Goal: Task Accomplishment & Management: Use online tool/utility

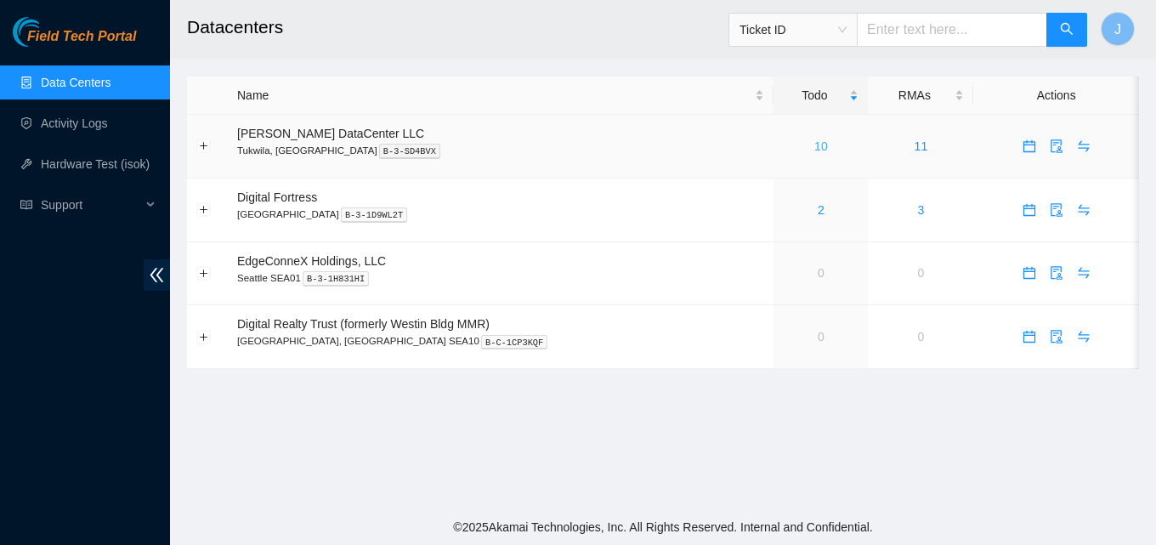
click at [814, 150] on link "10" at bounding box center [821, 146] width 14 height 14
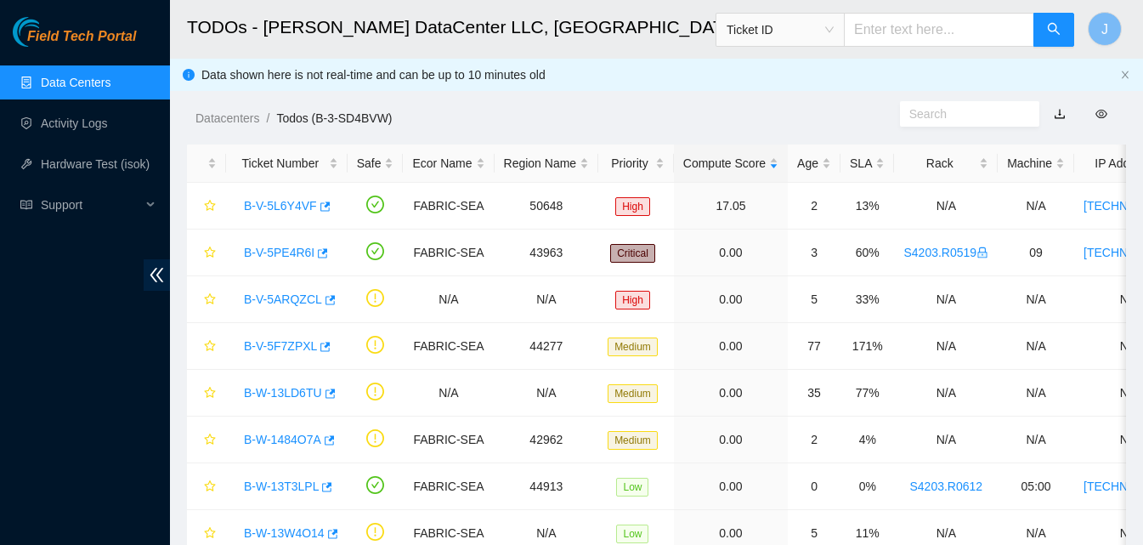
click at [631, 106] on div "Datacenters / Todos (B-3-SD4BVW) /" at bounding box center [535, 79] width 730 height 95
click at [319, 253] on icon "button" at bounding box center [323, 252] width 10 height 9
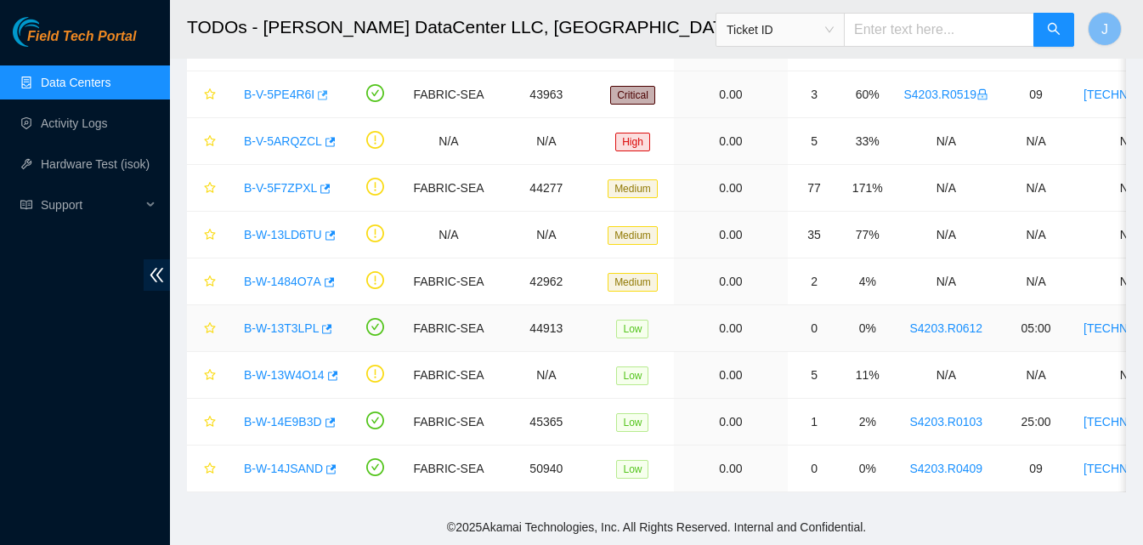
scroll to position [86, 0]
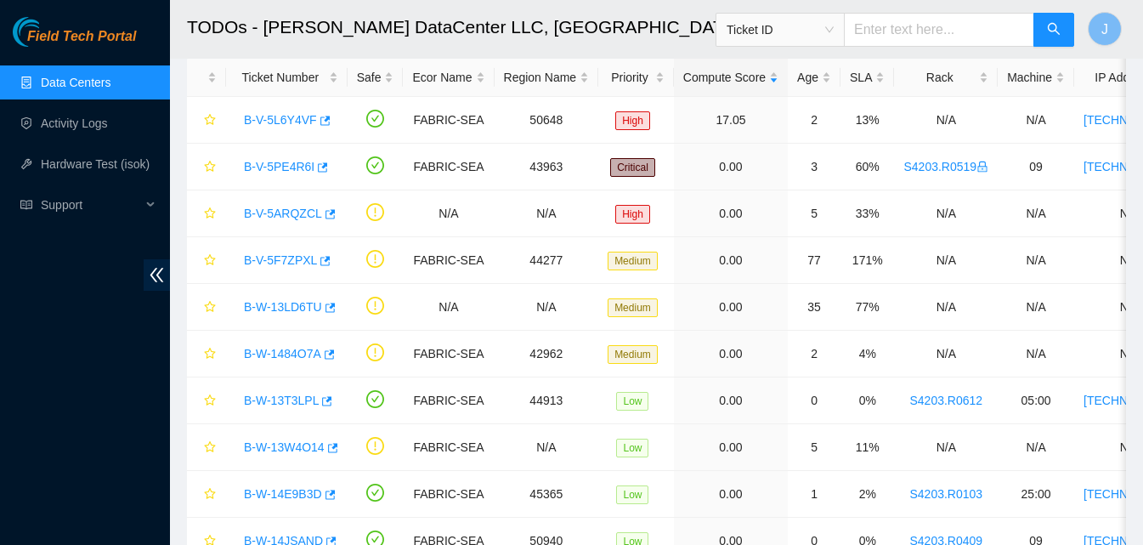
click at [0, 399] on div "Field Tech Portal Data Centers Activity Logs Hardware Test (isok) Support" at bounding box center [85, 281] width 170 height 528
click at [0, 325] on div "Field Tech Portal Data Centers Activity Logs Hardware Test (isok) Support" at bounding box center [85, 281] width 170 height 528
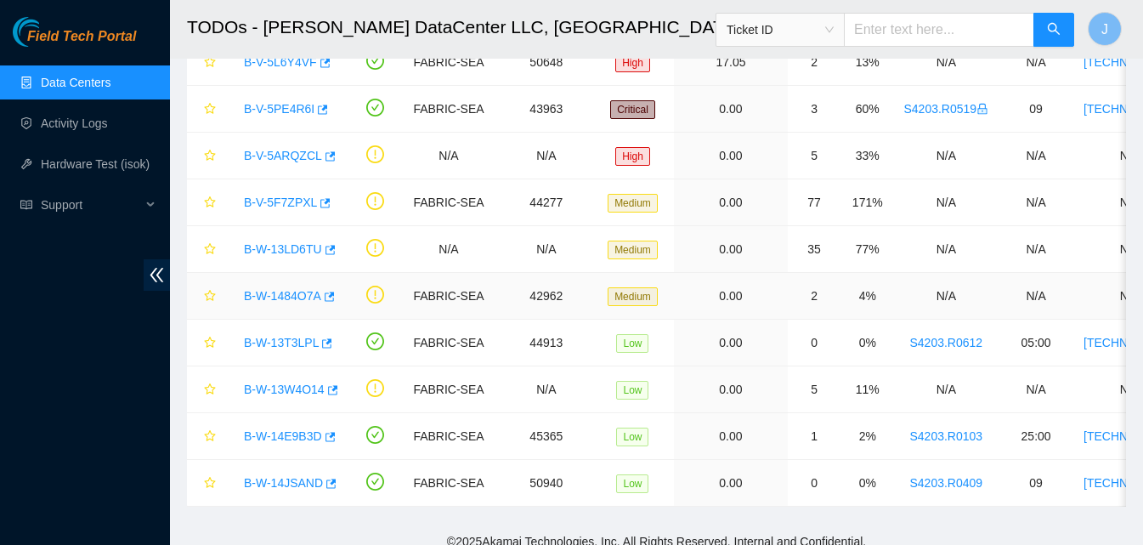
scroll to position [171, 0]
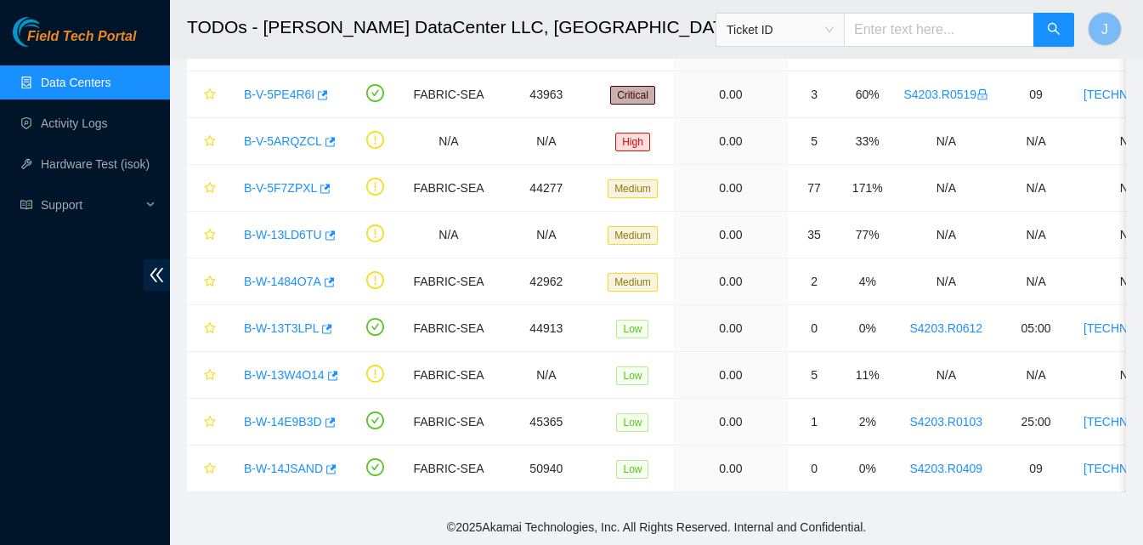
click at [0, 346] on div "Field Tech Portal Data Centers Activity Logs Hardware Test (isok) Support" at bounding box center [85, 281] width 170 height 528
click at [2, 444] on div "Field Tech Portal Data Centers Activity Logs Hardware Test (isok) Support" at bounding box center [85, 281] width 170 height 528
click at [4, 333] on div "Field Tech Portal Data Centers Activity Logs Hardware Test (isok) Support" at bounding box center [85, 281] width 170 height 528
click at [329, 416] on icon "button" at bounding box center [329, 422] width 12 height 12
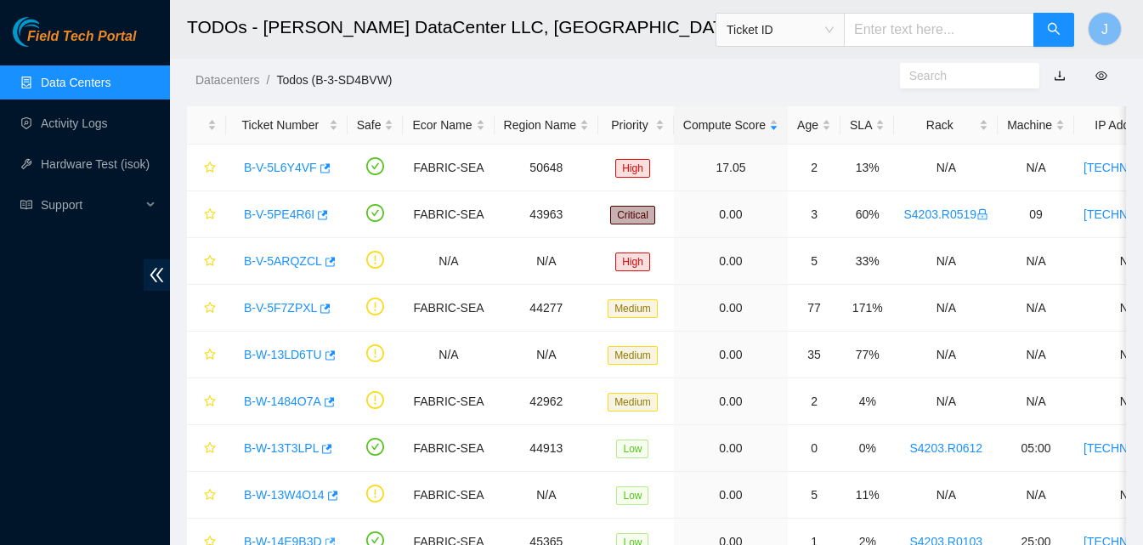
scroll to position [36, 0]
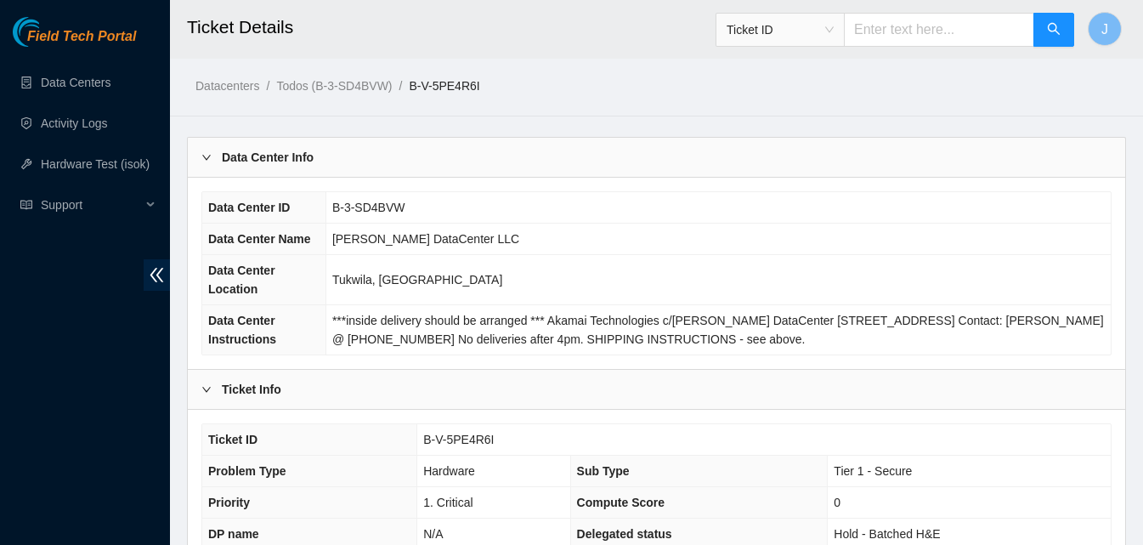
click at [697, 186] on div "Data Center ID B-3-SD4BVW Data Center Name Sabey DataCenter LLC Data Center Loc…" at bounding box center [656, 273] width 937 height 191
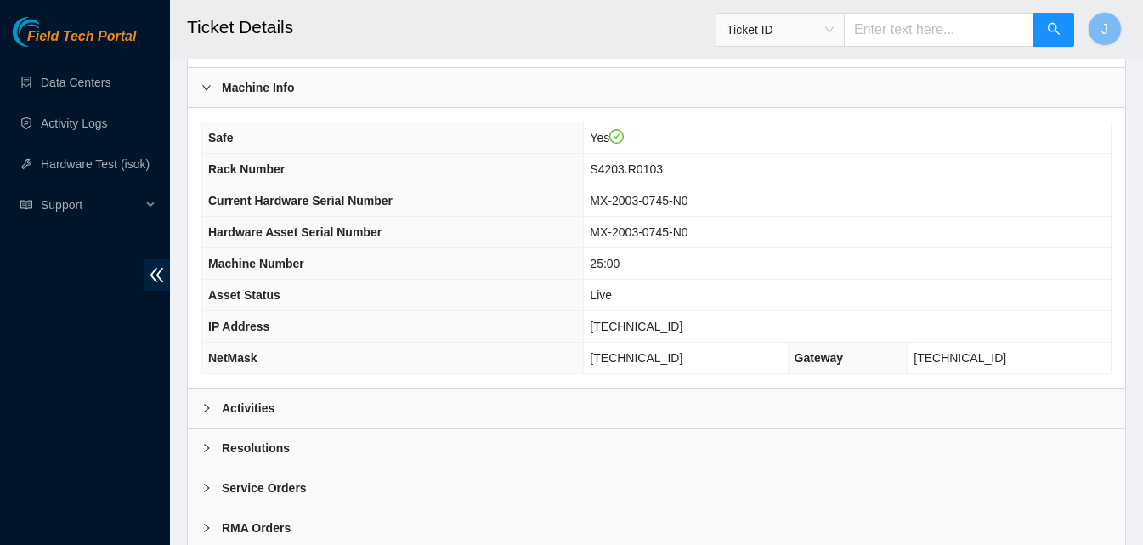
scroll to position [552, 0]
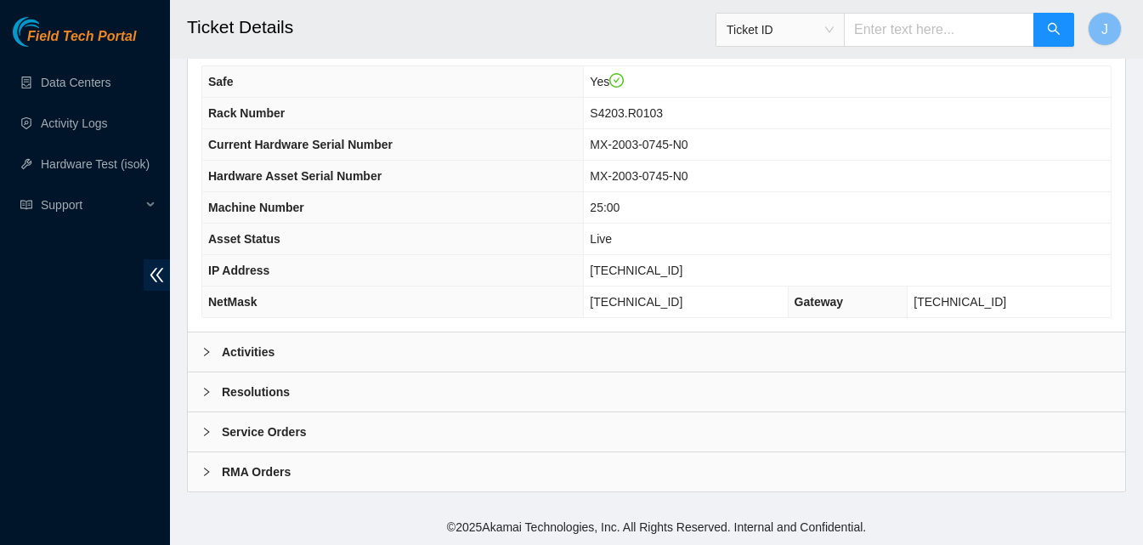
click at [401, 371] on div "Activities" at bounding box center [656, 352] width 937 height 40
click at [400, 366] on div "Activities" at bounding box center [656, 351] width 937 height 39
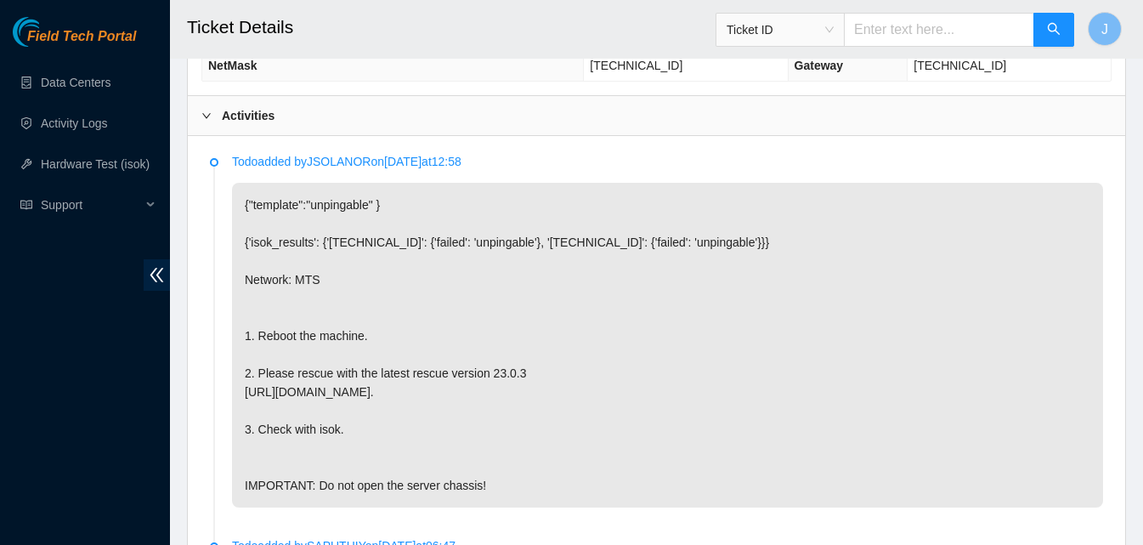
scroll to position [313, 0]
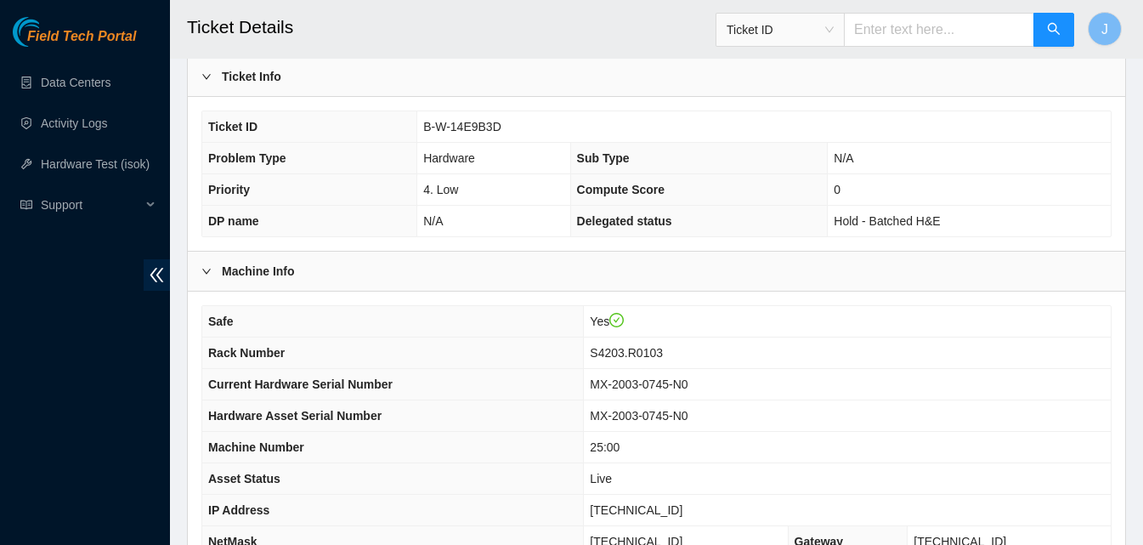
click at [584, 414] on th "Hardware Asset Serial Number" at bounding box center [393, 415] width 382 height 31
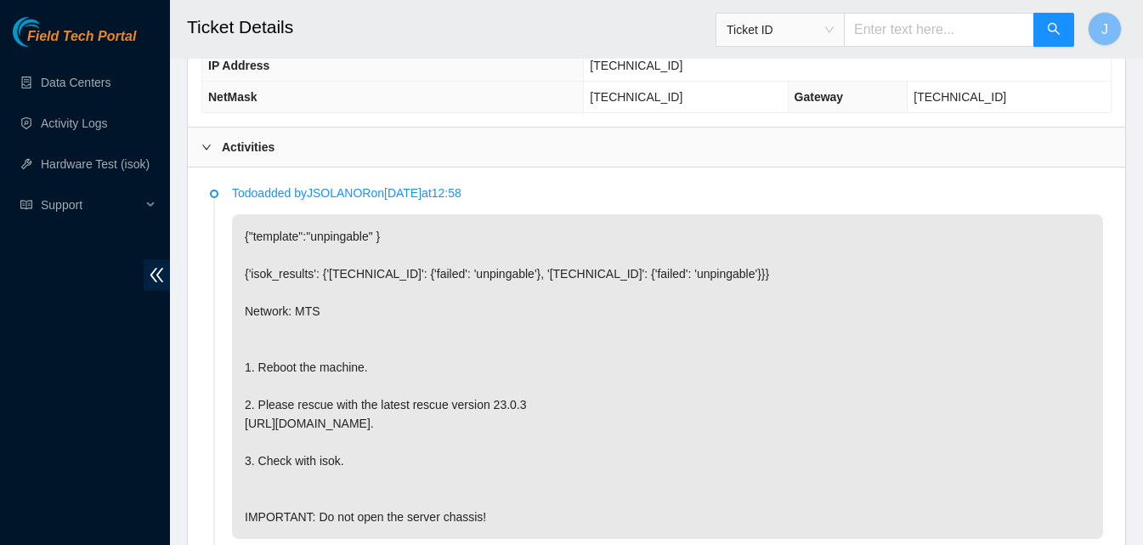
scroll to position [751, 0]
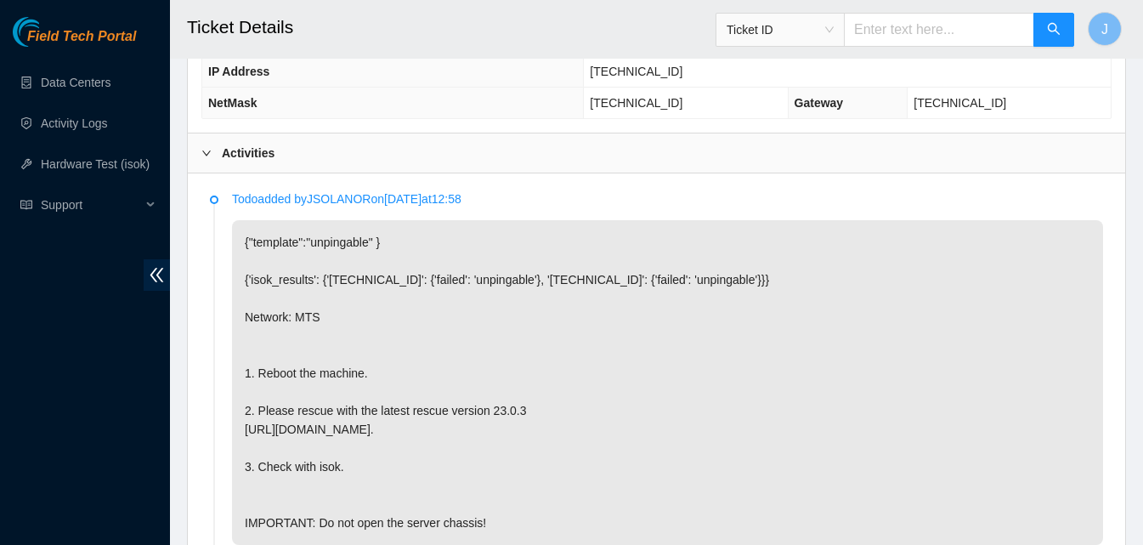
click at [664, 161] on div "Activities" at bounding box center [656, 152] width 937 height 39
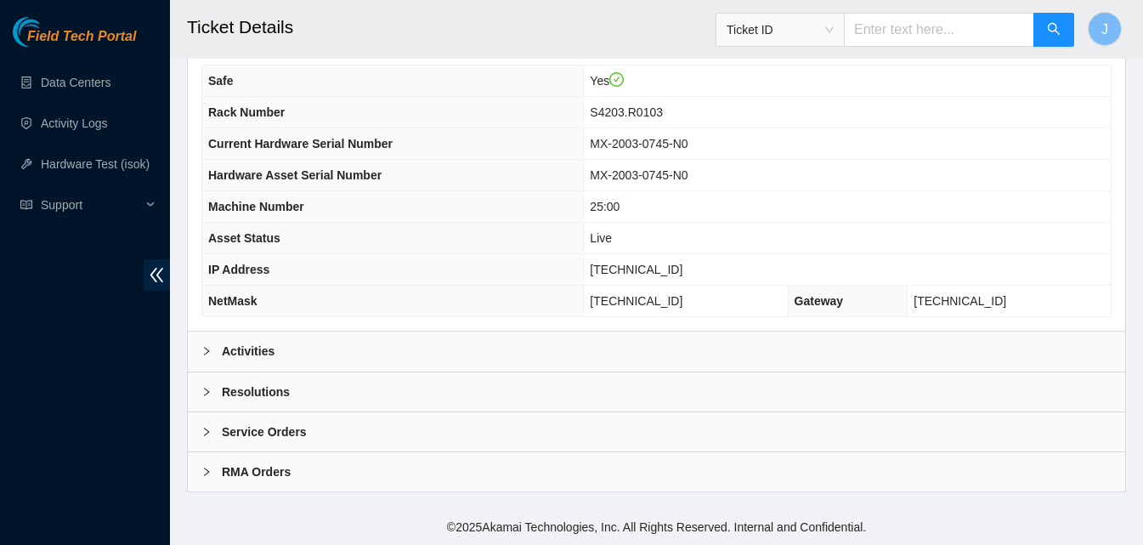
scroll to position [552, 0]
click at [459, 388] on div "Resolutions" at bounding box center [656, 391] width 937 height 39
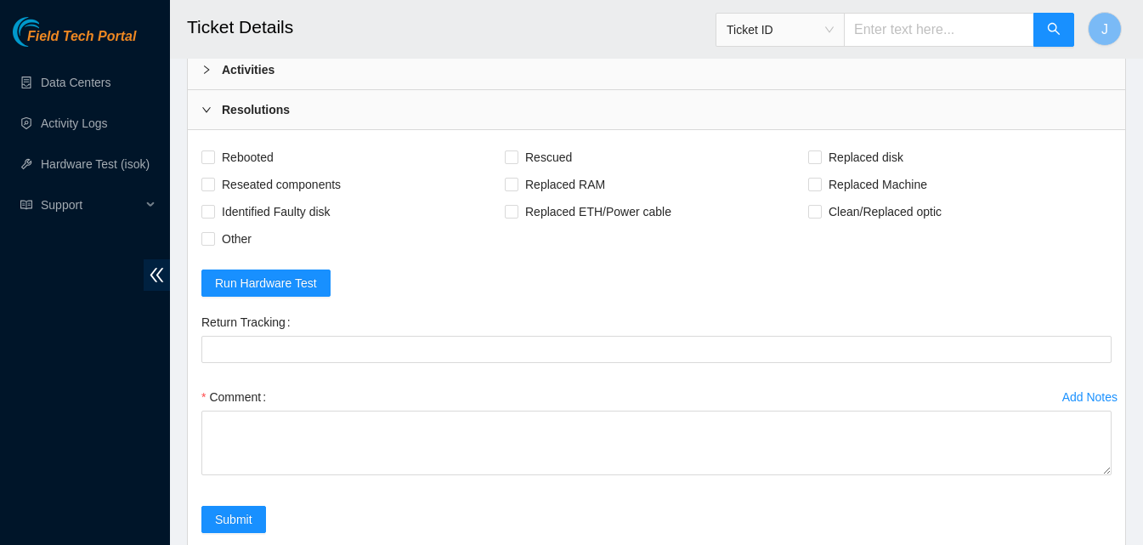
scroll to position [990, 0]
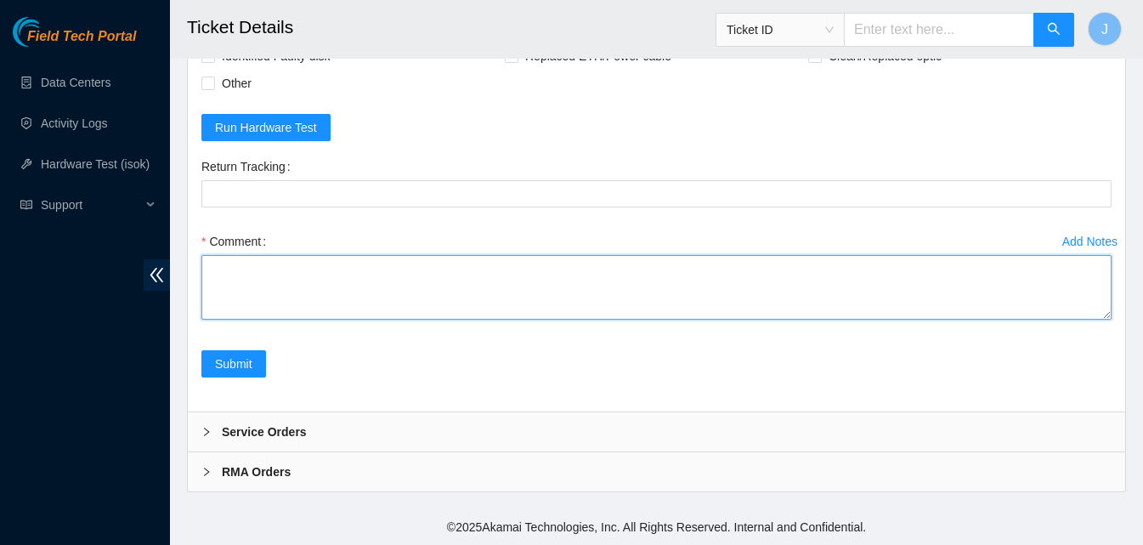
click at [618, 277] on textarea "Comment" at bounding box center [656, 287] width 910 height 65
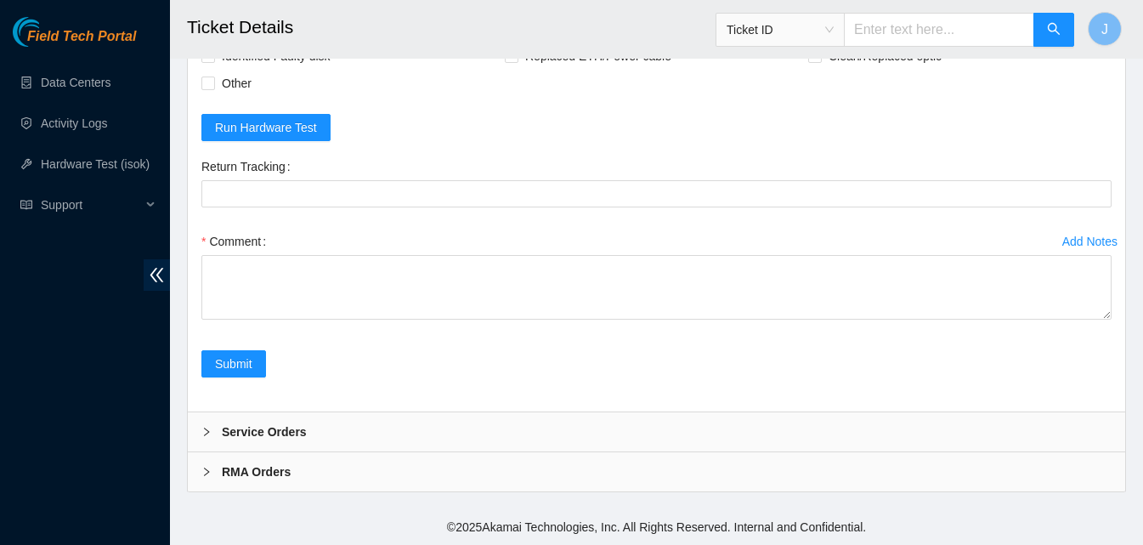
click at [0, 461] on div "Field Tech Portal Data Centers Activity Logs Hardware Test (isok) Support" at bounding box center [85, 281] width 170 height 528
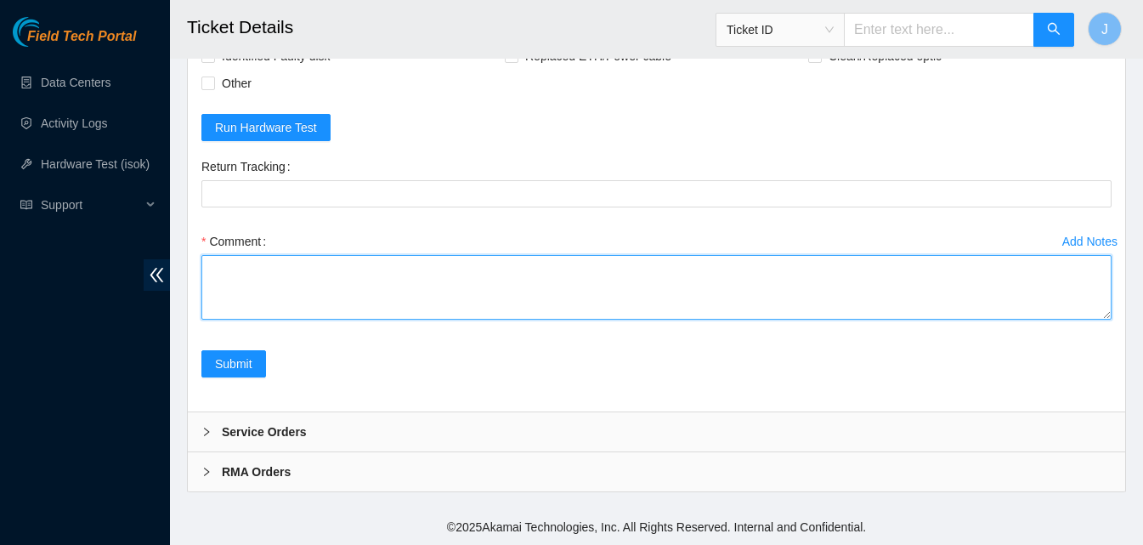
click at [468, 273] on textarea "Comment" at bounding box center [656, 287] width 910 height 65
type textarea "*** dead psu*** server has dead PSU orange light on it. tried power cycle twice…"
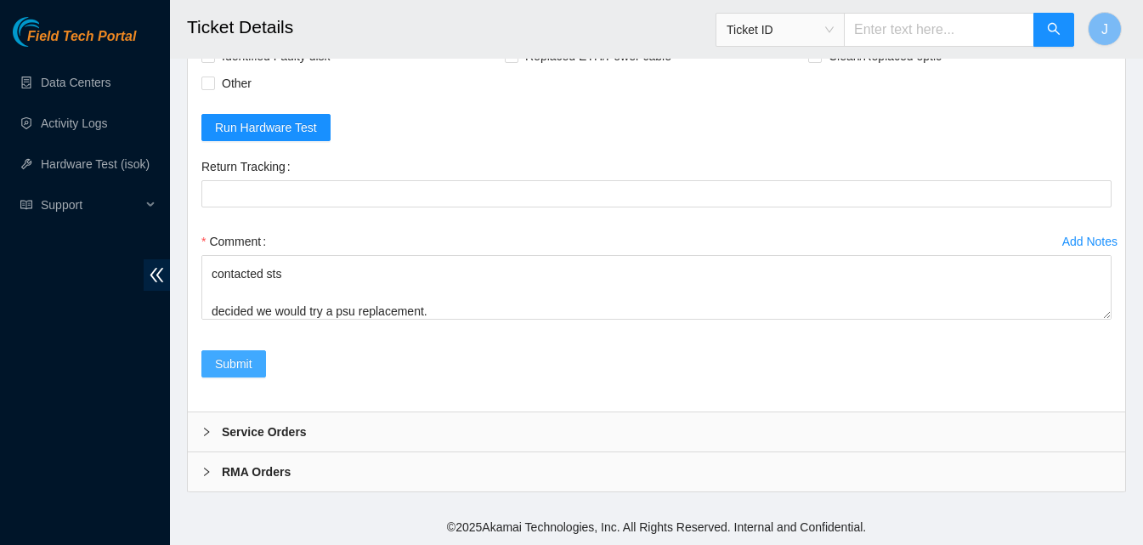
click at [212, 376] on div "Submit" at bounding box center [234, 374] width 78 height 48
click at [212, 376] on button "Submit" at bounding box center [233, 363] width 65 height 27
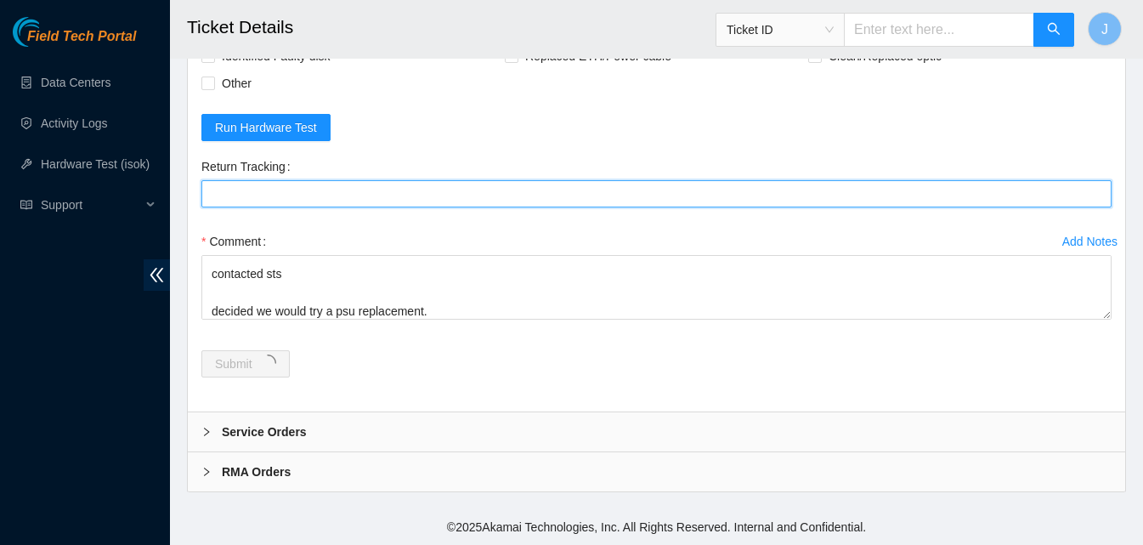
drag, startPoint x: 370, startPoint y: 186, endPoint x: 455, endPoint y: 139, distance: 97.4
click at [455, 139] on form "Rebooted Rescued Replaced disk Reseated components Replaced RAM Replaced Machin…" at bounding box center [656, 193] width 910 height 410
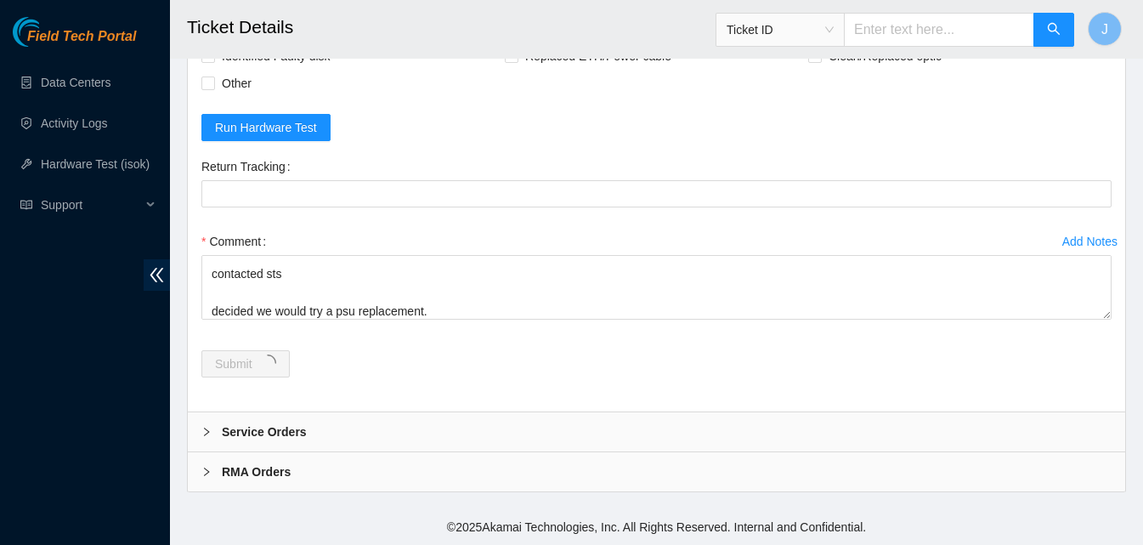
click at [455, 139] on form "Rebooted Rescued Replaced disk Reseated components Replaced RAM Replaced Machin…" at bounding box center [656, 193] width 910 height 410
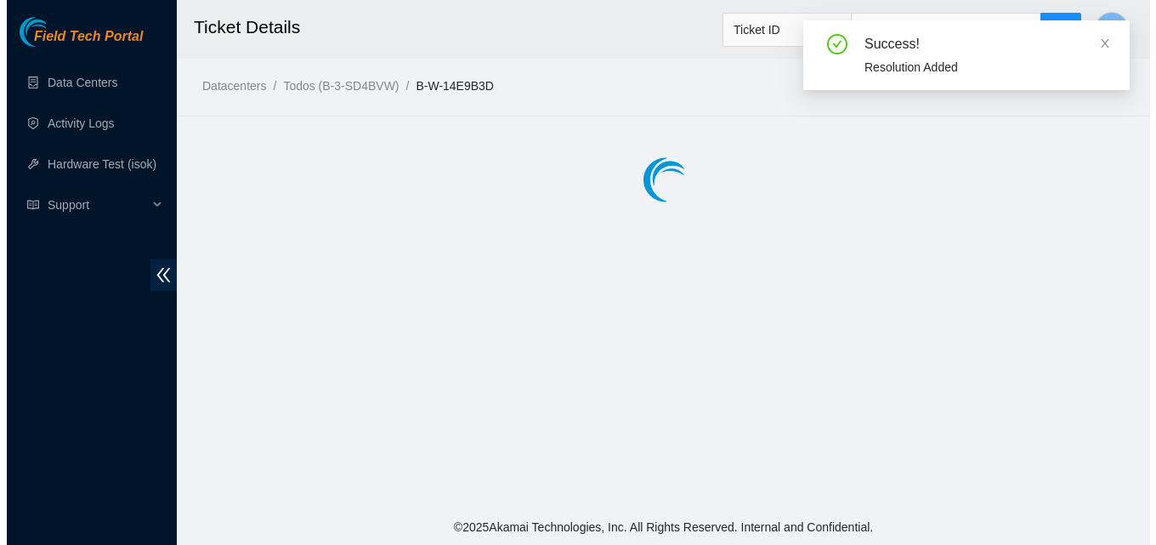
scroll to position [0, 0]
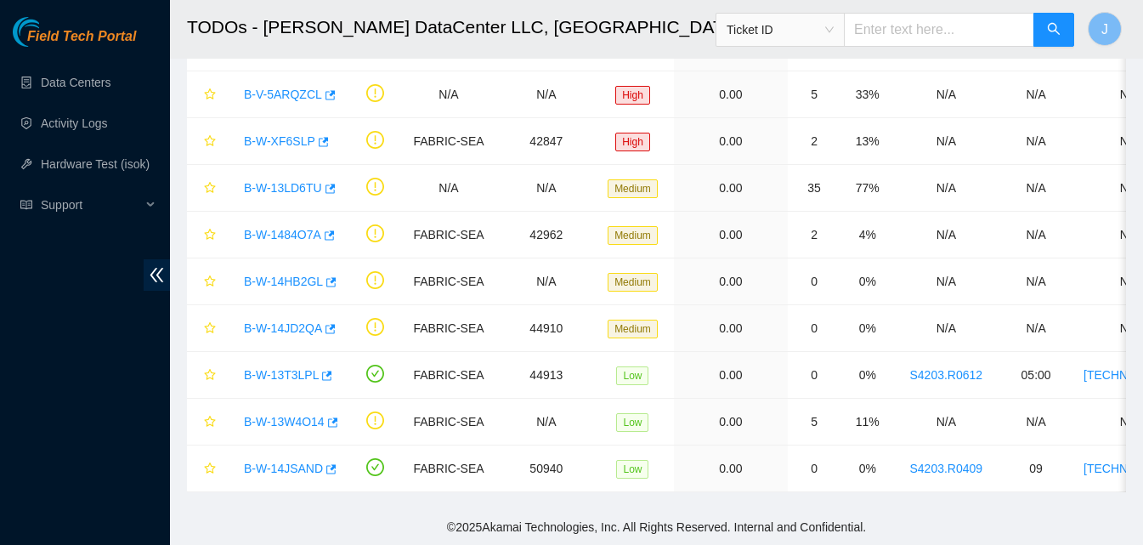
scroll to position [218, 0]
click at [327, 463] on span "button" at bounding box center [330, 470] width 12 height 14
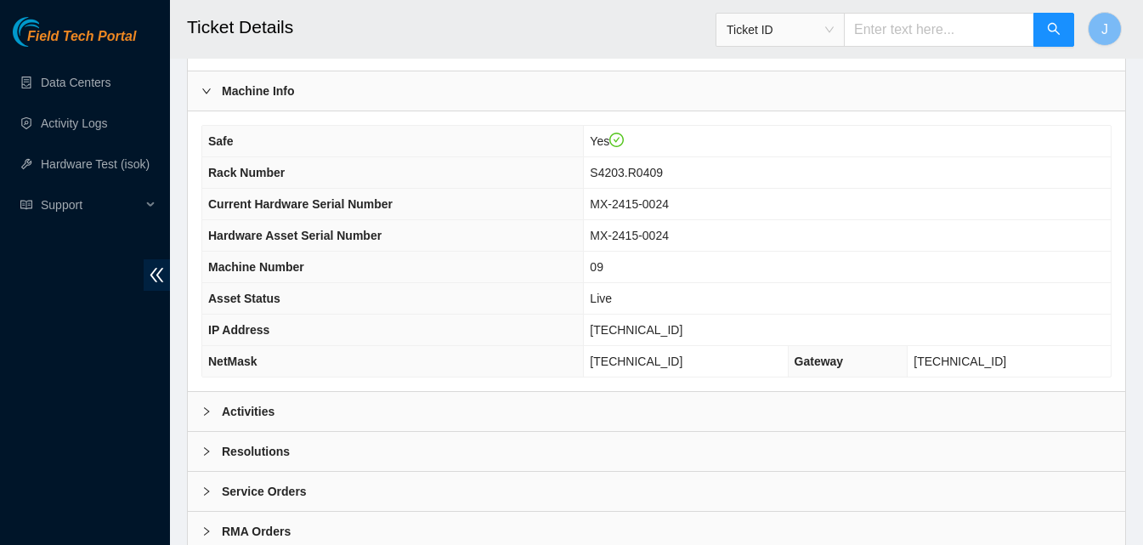
scroll to position [552, 0]
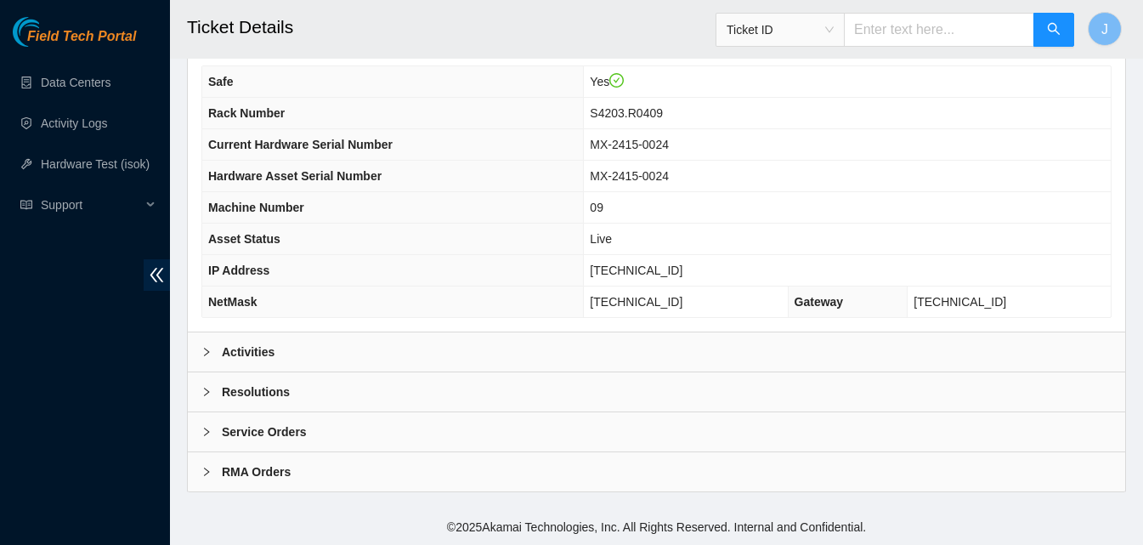
click at [483, 347] on div "Activities" at bounding box center [656, 351] width 937 height 39
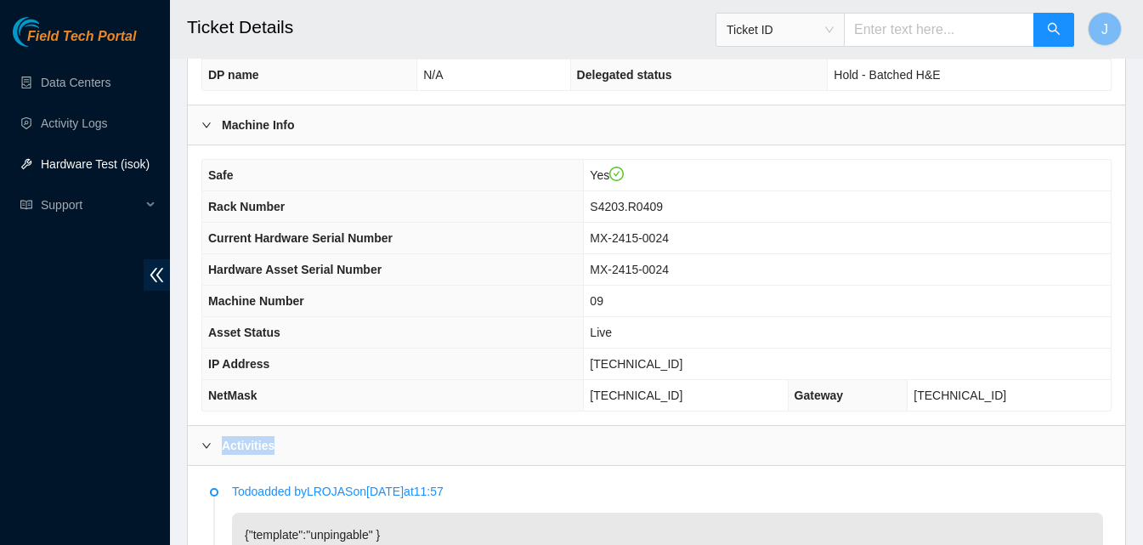
scroll to position [451, 0]
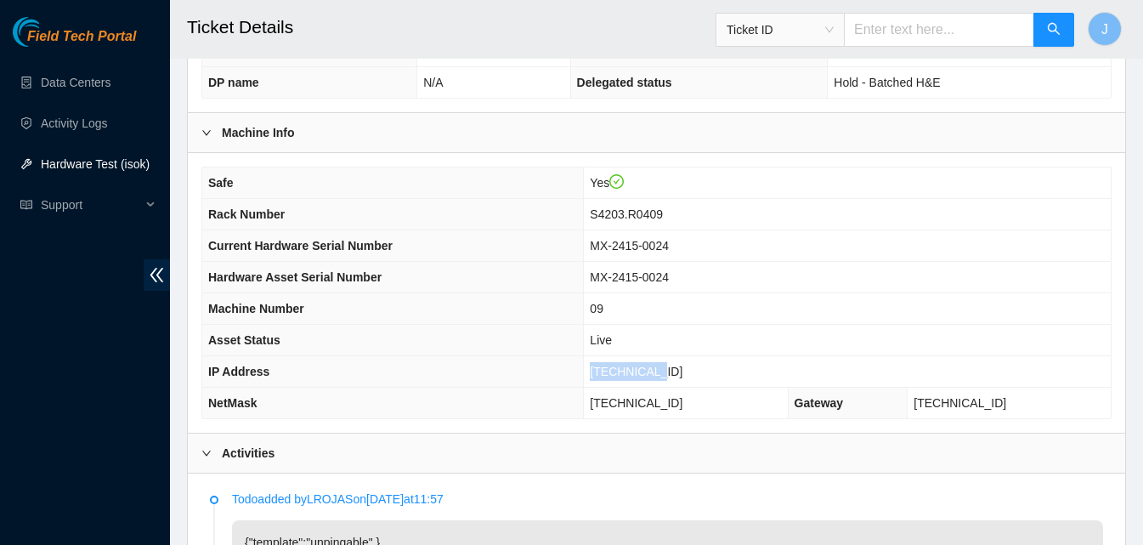
drag, startPoint x: 690, startPoint y: 368, endPoint x: 614, endPoint y: 383, distance: 78.0
click at [614, 383] on tr "IP Address 23.32.14.76" at bounding box center [656, 371] width 908 height 31
copy tr "[TECHNICAL_ID]"
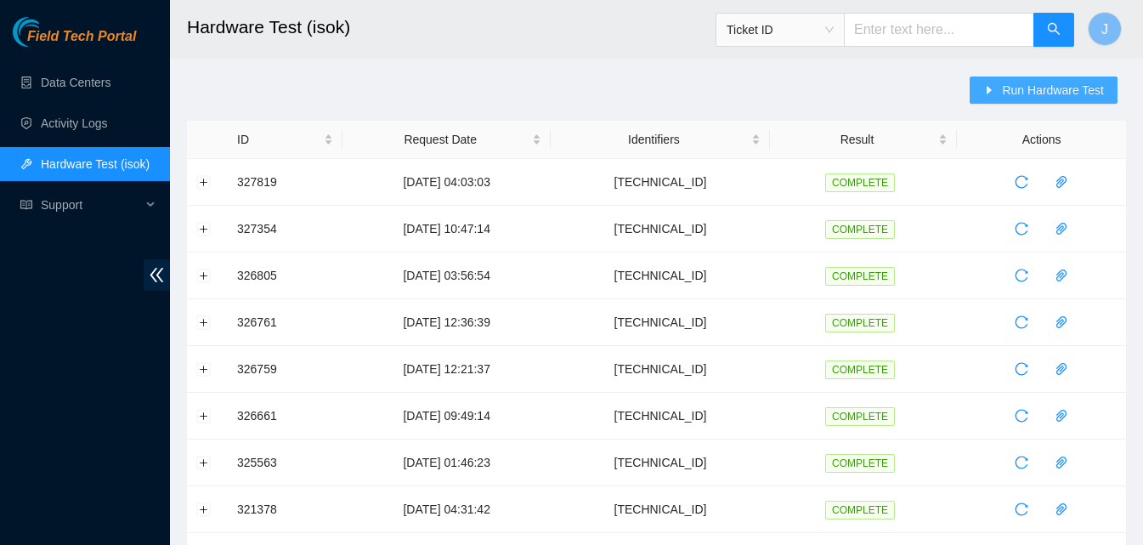
click at [995, 92] on icon "caret-right" at bounding box center [989, 90] width 12 height 12
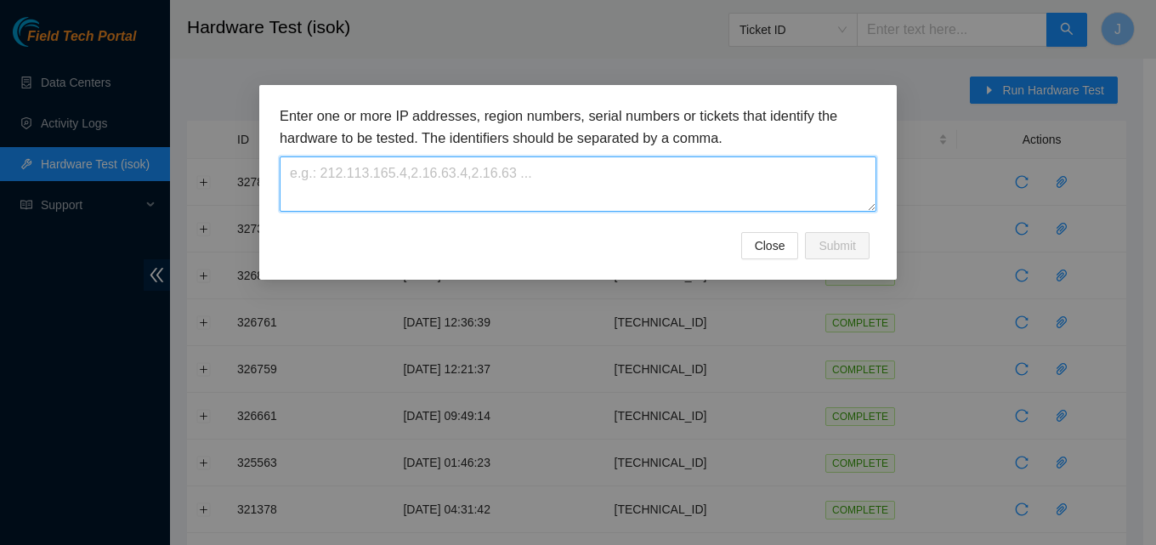
click at [699, 176] on textarea at bounding box center [578, 183] width 597 height 55
paste textarea "[TECHNICAL_ID]"
type textarea "[TECHNICAL_ID]"
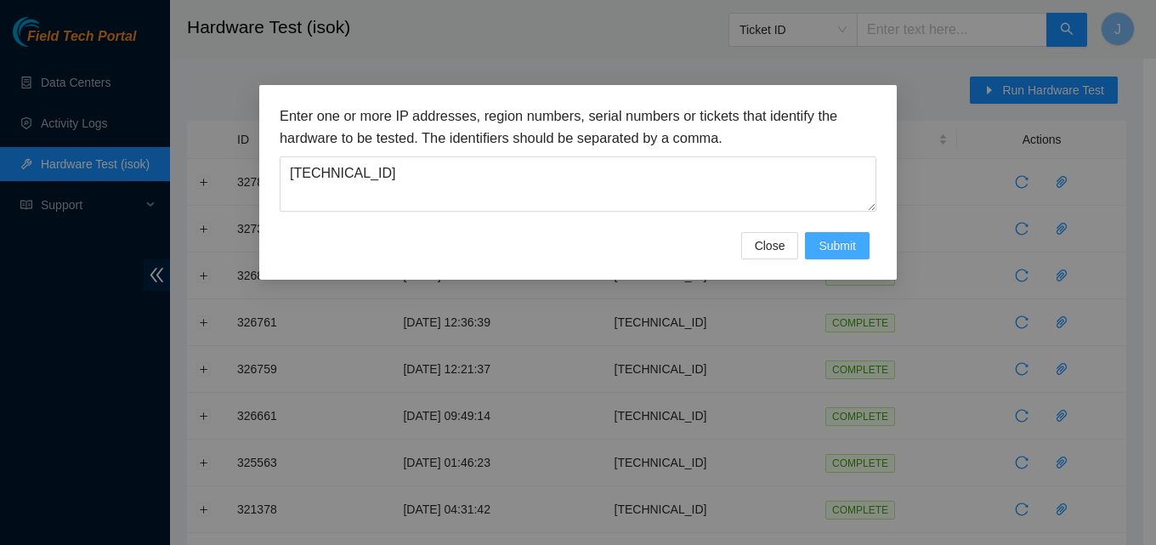
click at [840, 241] on span "Submit" at bounding box center [836, 245] width 37 height 19
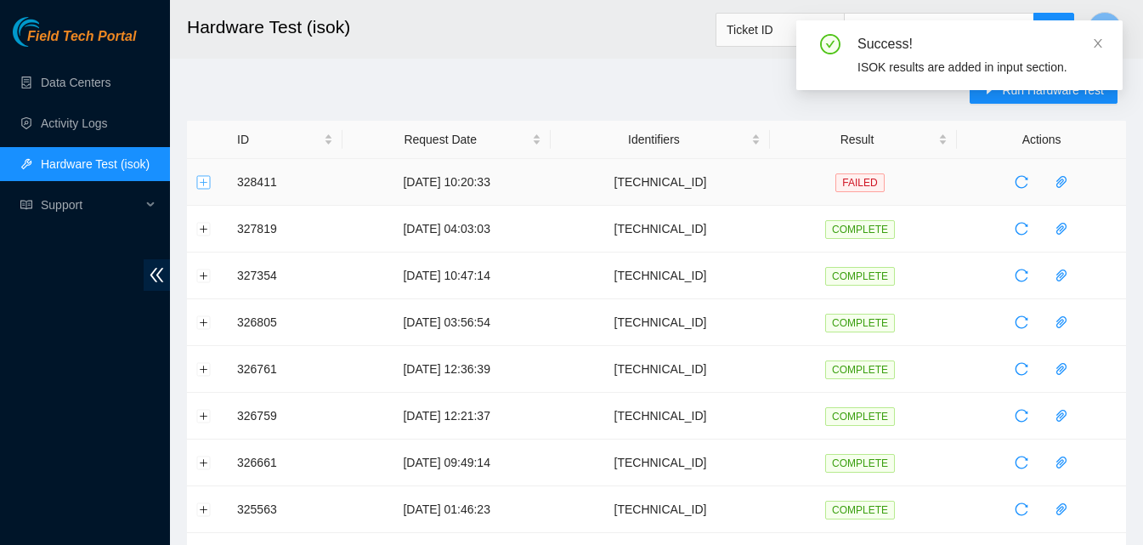
click at [201, 180] on button "Expand row" at bounding box center [204, 182] width 14 height 14
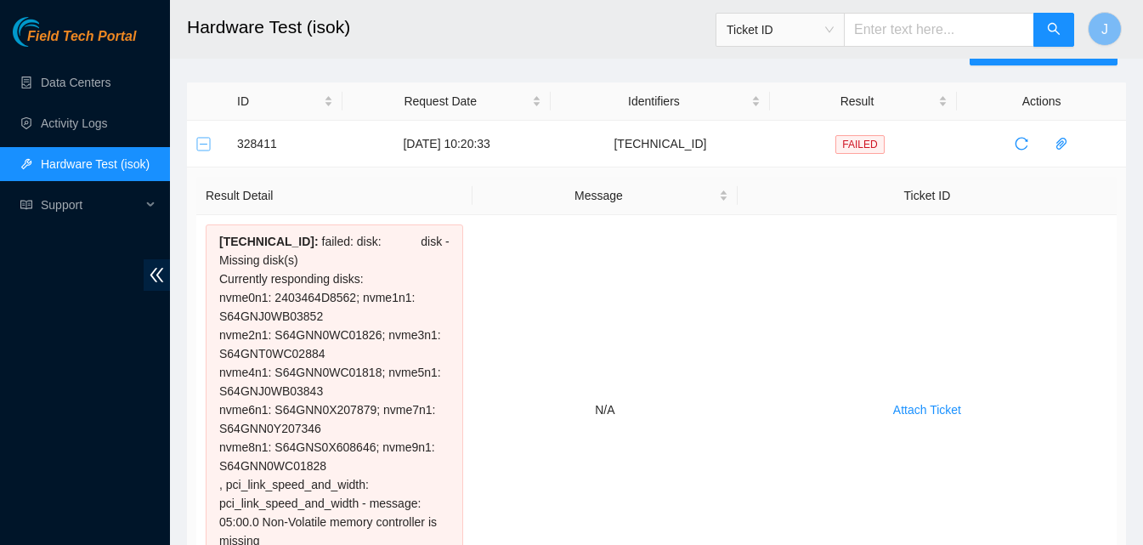
scroll to position [54, 0]
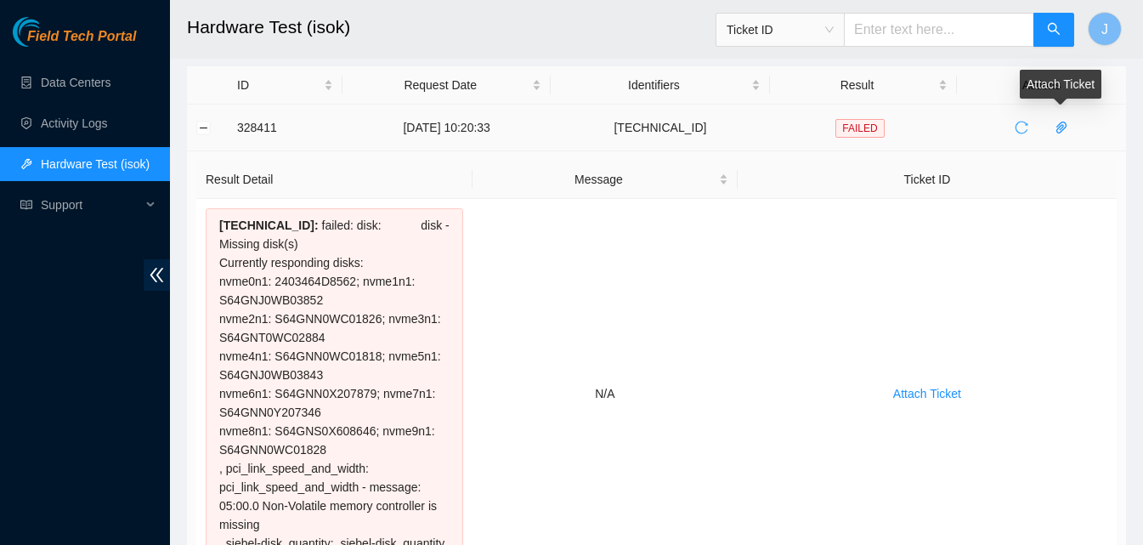
click at [1018, 124] on icon "reload" at bounding box center [1022, 128] width 14 height 14
